Goal: Navigation & Orientation: Find specific page/section

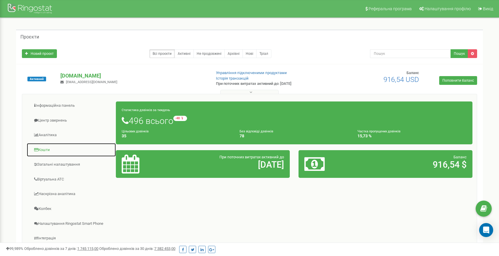
click at [46, 149] on link "Кошти" at bounding box center [72, 150] width 90 height 14
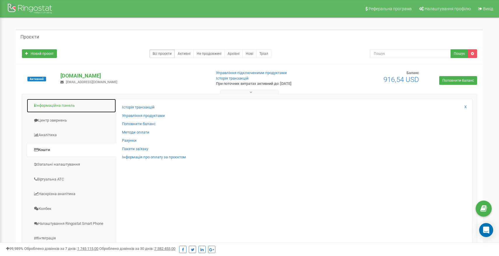
click at [50, 104] on link "Інформаційна панель" at bounding box center [72, 106] width 90 height 14
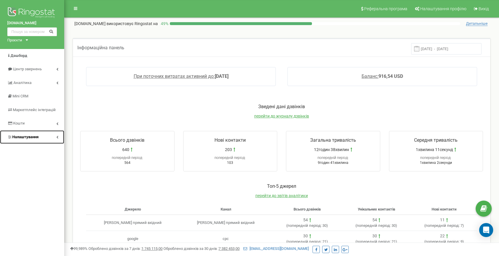
click at [24, 134] on link "Налаштування" at bounding box center [32, 137] width 64 height 14
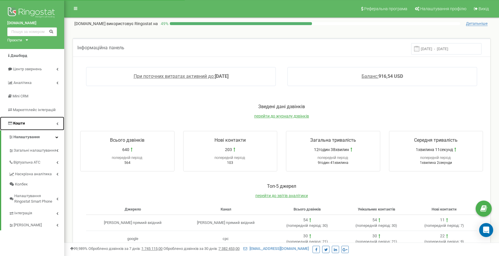
click at [28, 123] on link "Кошти" at bounding box center [32, 124] width 64 height 14
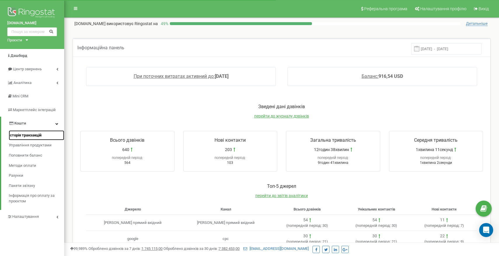
click at [28, 137] on span "Історія транзакцій" at bounding box center [25, 136] width 33 height 6
click at [28, 146] on span "Управління продуктами" at bounding box center [30, 146] width 42 height 6
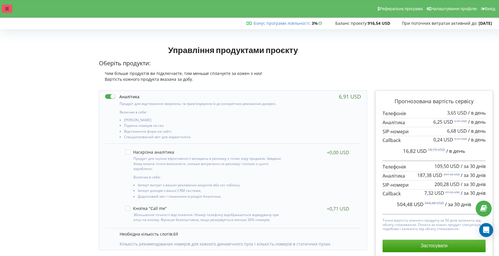
click at [10, 8] on div at bounding box center [7, 9] width 10 height 8
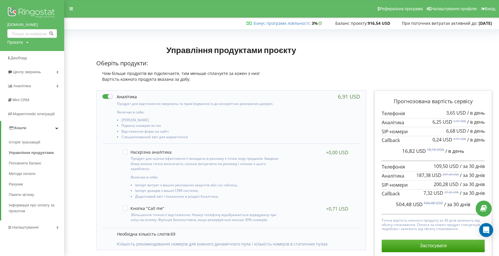
click at [15, 12] on img at bounding box center [32, 13] width 50 height 15
